Goal: Subscribe to service/newsletter

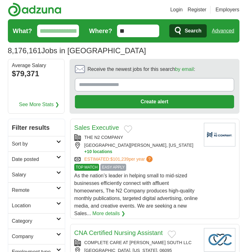
click at [128, 127] on button "Add to favorite jobs" at bounding box center [128, 129] width 8 height 8
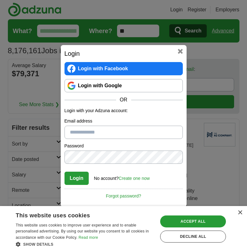
click at [76, 180] on button "Login" at bounding box center [77, 178] width 25 height 13
click at [84, 132] on input "Please enter a valid email address:" at bounding box center [124, 132] width 118 height 13
type input "**********"
click at [65, 172] on button "Login" at bounding box center [77, 178] width 25 height 13
click at [116, 88] on link "Login with Google" at bounding box center [124, 85] width 118 height 13
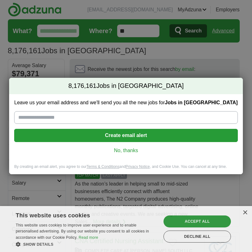
drag, startPoint x: 24, startPoint y: 117, endPoint x: 86, endPoint y: 115, distance: 62.1
click at [24, 117] on input "Leave us your email address and we'll send you all the new jobs for Jobs in US" at bounding box center [125, 117] width 223 height 13
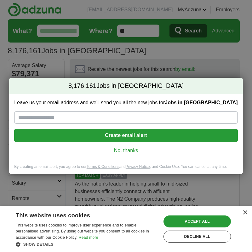
type input "**********"
click at [121, 137] on button "Create email alert" at bounding box center [125, 135] width 223 height 13
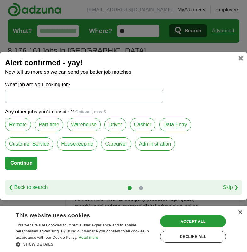
click at [13, 122] on label "Remote" at bounding box center [18, 124] width 26 height 13
click at [178, 125] on label "Data Entry" at bounding box center [175, 124] width 32 height 13
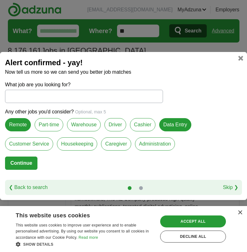
click at [151, 145] on label "Administration" at bounding box center [155, 143] width 40 height 13
click at [112, 143] on label "Caregiver" at bounding box center [116, 143] width 30 height 13
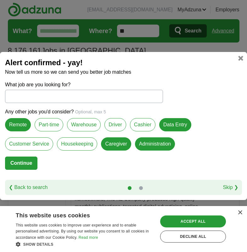
click at [38, 141] on label "Customer Service" at bounding box center [29, 143] width 48 height 13
click at [18, 161] on button "Continue" at bounding box center [21, 162] width 32 height 13
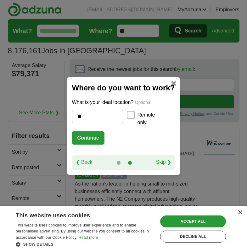
click at [134, 114] on div at bounding box center [131, 115] width 8 height 8
click at [81, 135] on button "Continue" at bounding box center [88, 137] width 32 height 13
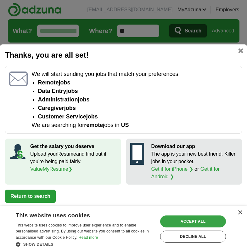
click at [193, 223] on div "Accept all" at bounding box center [193, 221] width 66 height 12
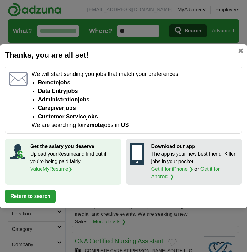
click at [136, 154] on icon at bounding box center [137, 152] width 9 height 15
click at [139, 156] on icon at bounding box center [137, 152] width 9 height 15
click at [155, 170] on link "Get it for iPhone ❯" at bounding box center [172, 168] width 42 height 5
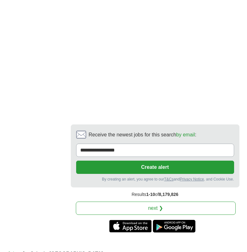
scroll to position [1595, 0]
